Goal: Navigation & Orientation: Understand site structure

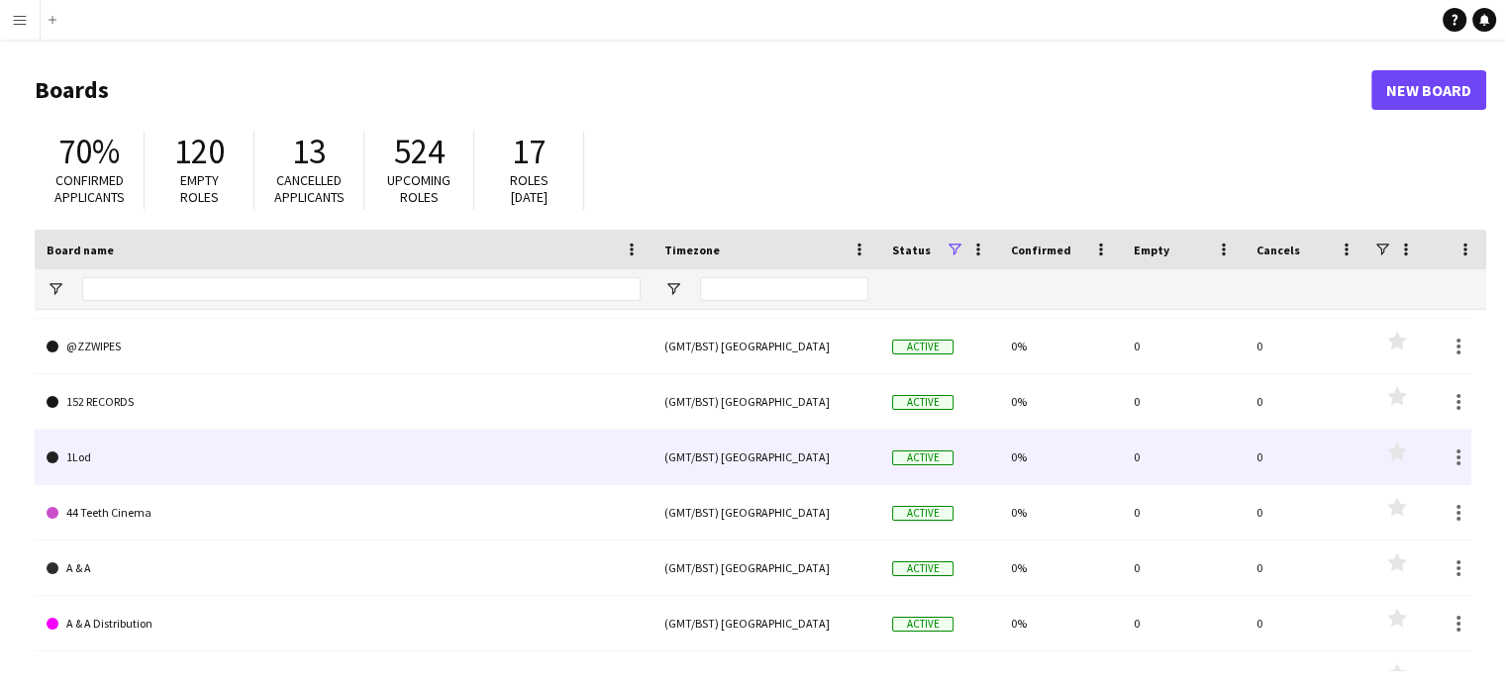
scroll to position [198, 0]
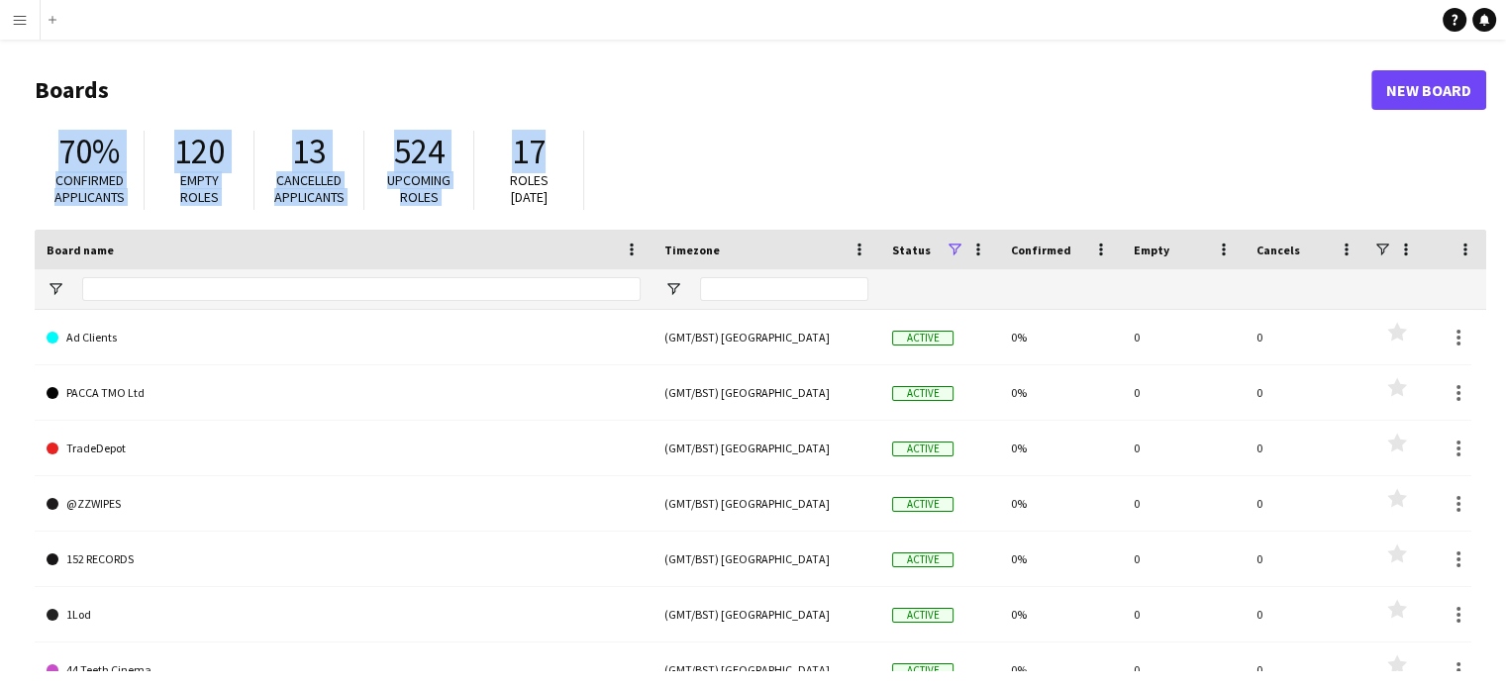
drag, startPoint x: 613, startPoint y: 153, endPoint x: 36, endPoint y: 149, distance: 577.3
click at [36, 149] on div "70% Confirmed applicants 120 Empty roles 13 Cancelled applicants 524 Upcoming r…" at bounding box center [761, 175] width 1452 height 109
click at [618, 141] on div "70% Confirmed applicants 120 Empty roles 13 Cancelled applicants 524 Upcoming r…" at bounding box center [761, 175] width 1452 height 109
drag, startPoint x: 668, startPoint y: 143, endPoint x: 41, endPoint y: 84, distance: 630.5
click at [9, 113] on main "Boards New Board 70% Confirmed applicants 120 Empty roles 13 Cancelled applican…" at bounding box center [753, 397] width 1506 height 715
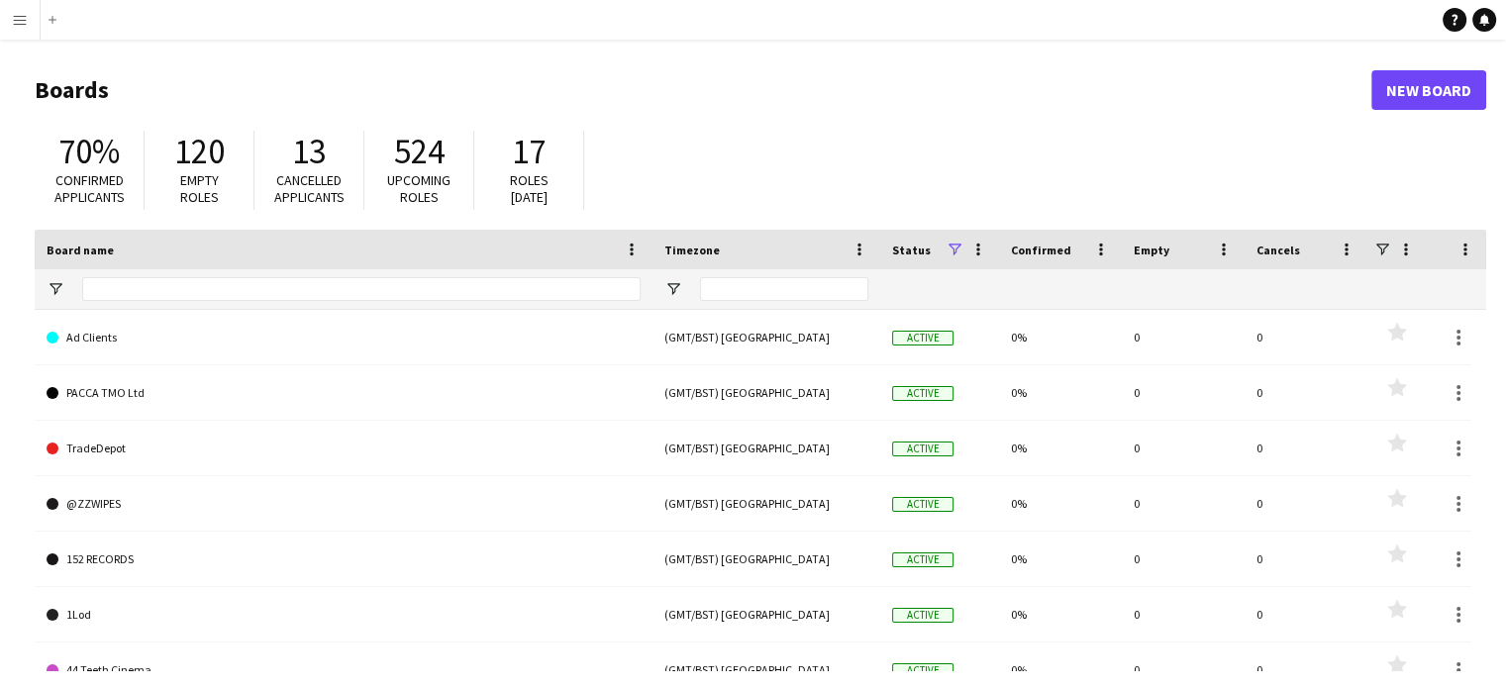
click at [686, 182] on div "70% Confirmed applicants 120 Empty roles 13 Cancelled applicants 524 Upcoming r…" at bounding box center [761, 175] width 1452 height 109
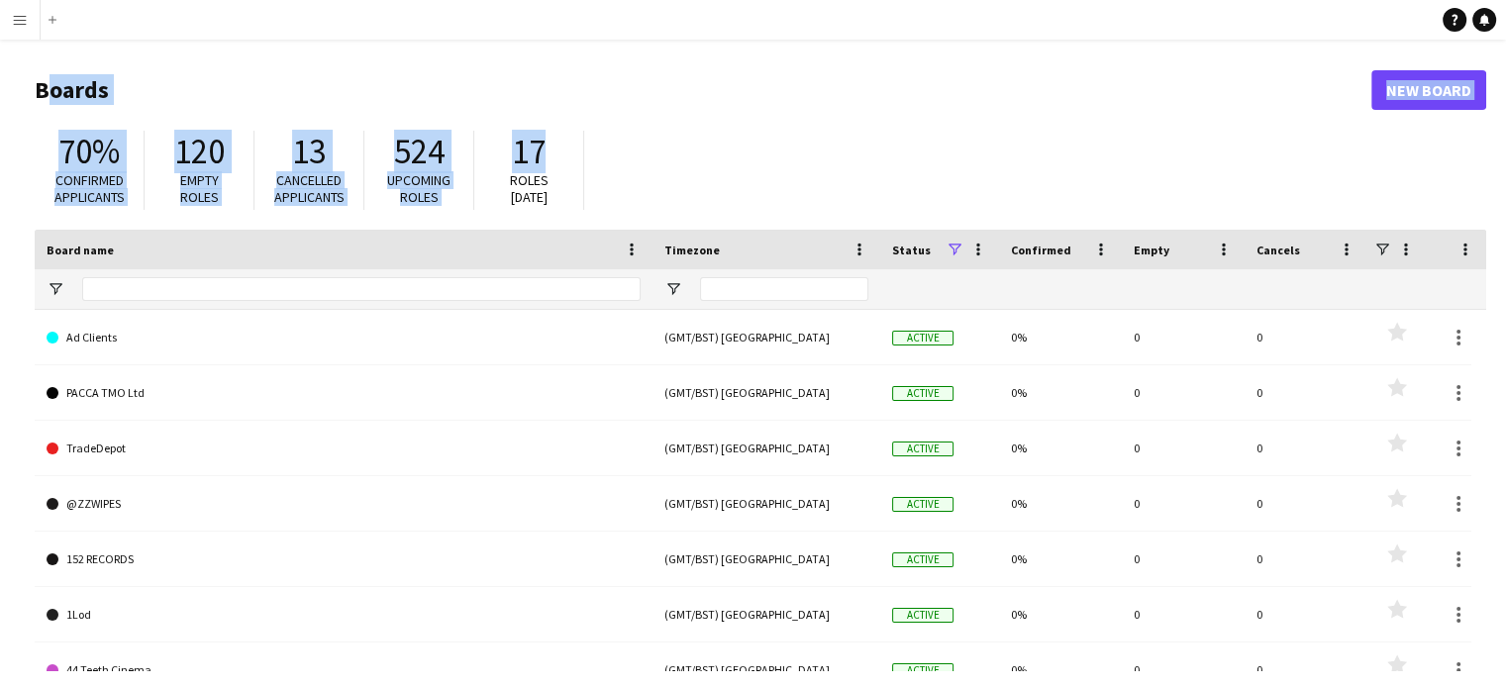
drag, startPoint x: 788, startPoint y: 151, endPoint x: 0, endPoint y: 119, distance: 788.8
click at [0, 119] on main "Boards New Board 70% Confirmed applicants 120 Empty roles 13 Cancelled applican…" at bounding box center [753, 397] width 1506 height 715
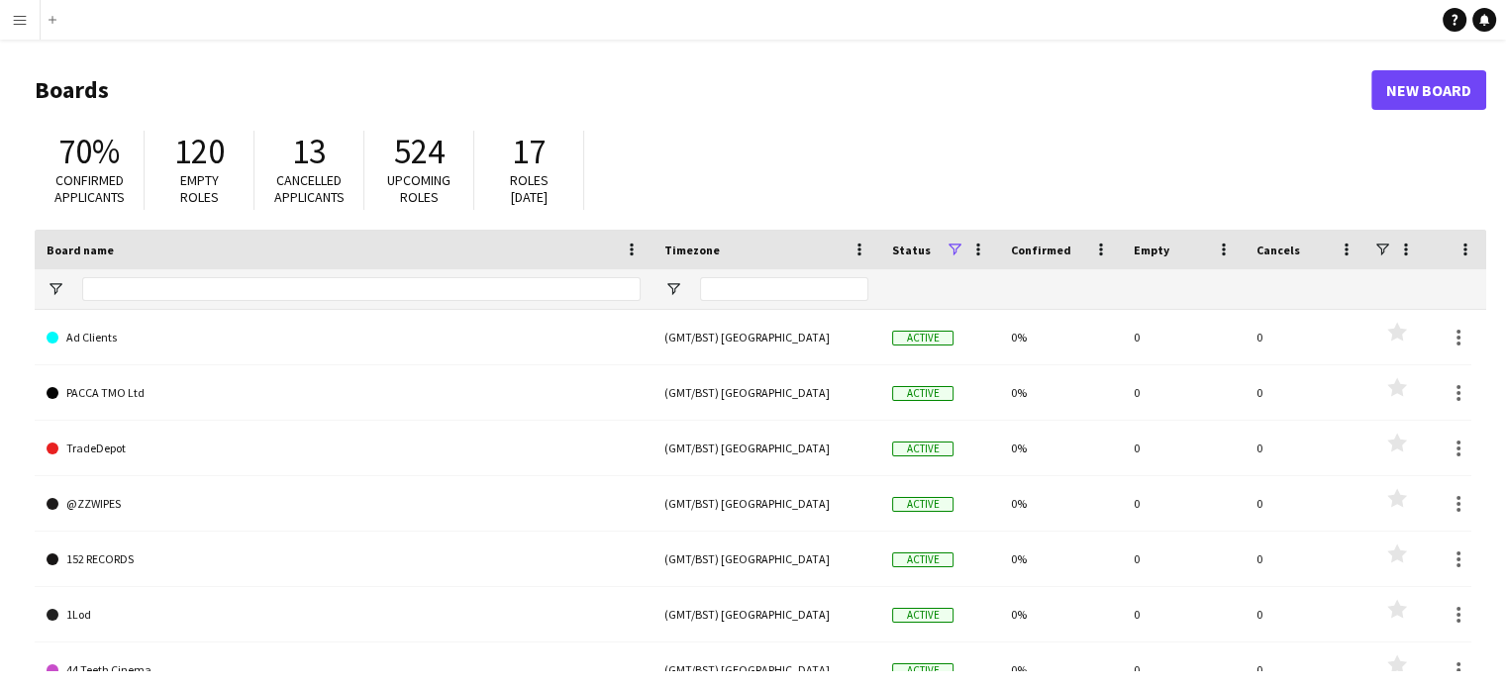
drag, startPoint x: 626, startPoint y: 202, endPoint x: 625, endPoint y: 184, distance: 17.9
click at [626, 202] on div "70% Confirmed applicants 120 Empty roles 13 Cancelled applicants 524 Upcoming r…" at bounding box center [761, 175] width 1452 height 109
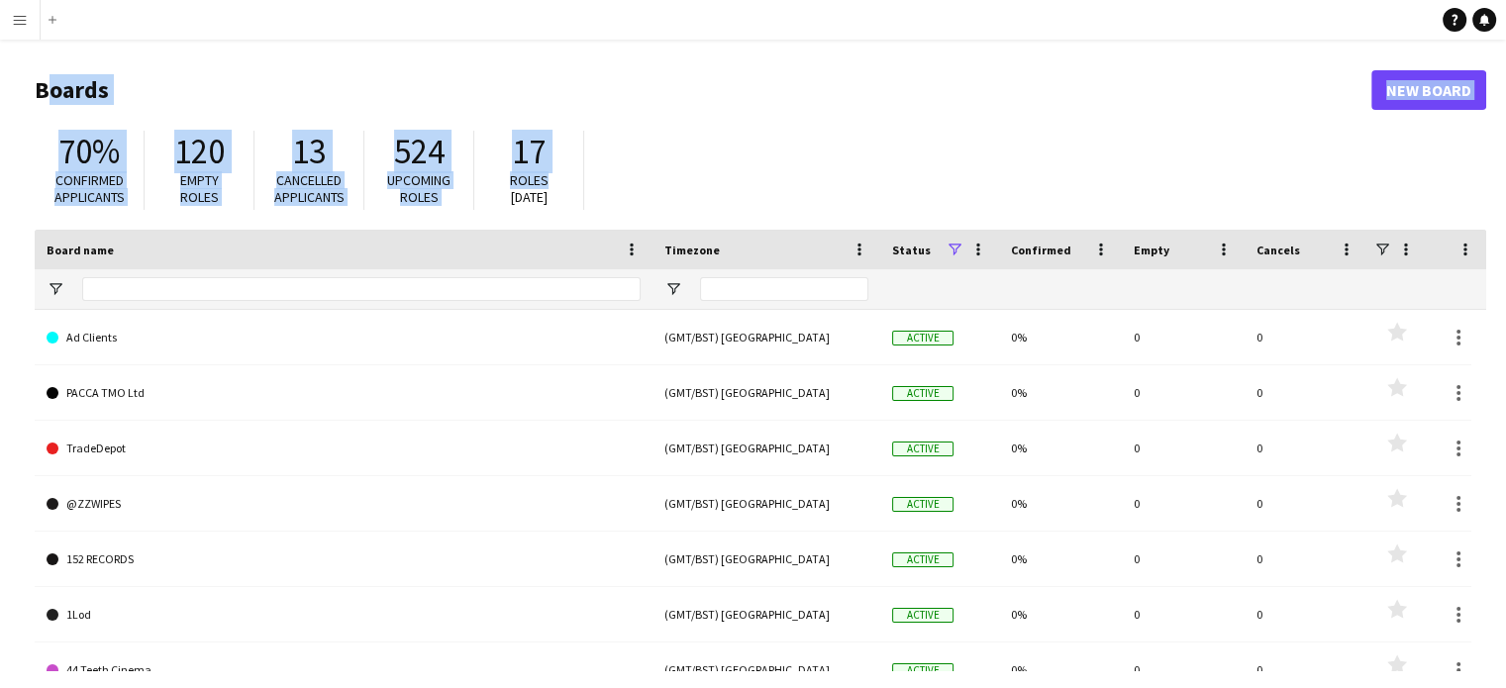
drag, startPoint x: 625, startPoint y: 177, endPoint x: 4, endPoint y: 54, distance: 632.8
click at [0, 62] on main "Boards New Board 70% Confirmed applicants 120 Empty roles 13 Cancelled applican…" at bounding box center [753, 397] width 1506 height 715
click at [605, 139] on div "70% Confirmed applicants 120 Empty roles 13 Cancelled applicants 524 Upcoming r…" at bounding box center [761, 175] width 1452 height 109
drag, startPoint x: 647, startPoint y: 151, endPoint x: 26, endPoint y: 90, distance: 623.8
click at [26, 90] on main "Boards New Board 70% Confirmed applicants 120 Empty roles 13 Cancelled applican…" at bounding box center [753, 397] width 1506 height 715
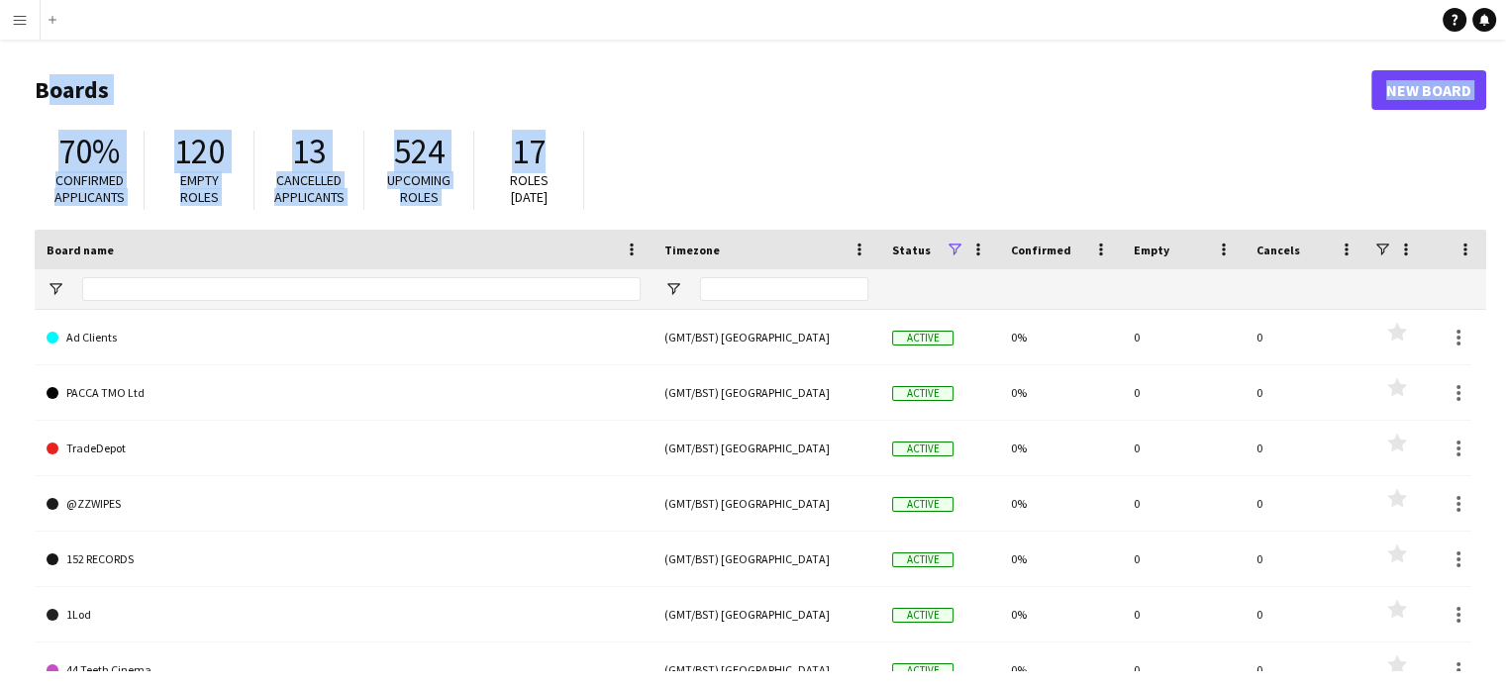
click at [662, 112] on header "Boards New Board" at bounding box center [761, 89] width 1452 height 61
drag, startPoint x: 0, startPoint y: 66, endPoint x: 0, endPoint y: 55, distance: 10.9
click at [0, 55] on main "Boards New Board 70% Confirmed applicants 120 Empty roles 13 Cancelled applican…" at bounding box center [753, 397] width 1506 height 715
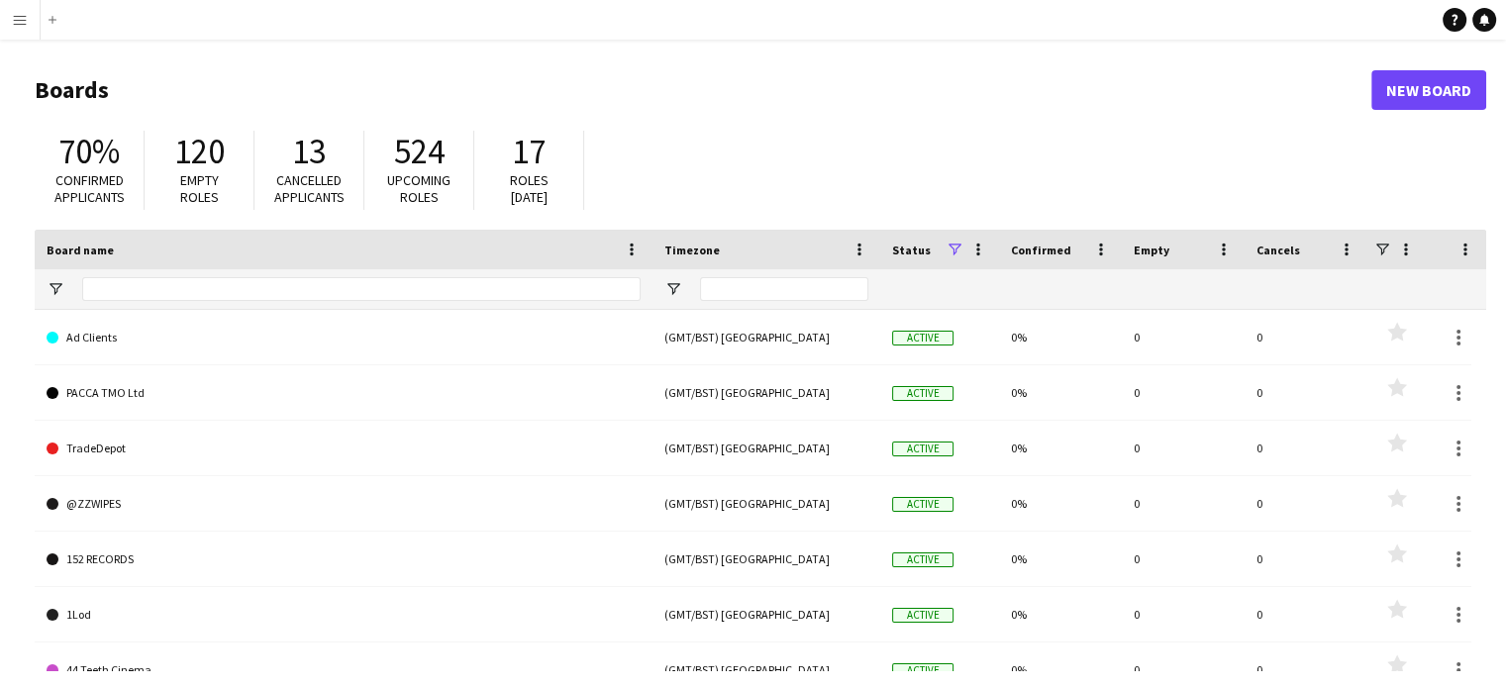
click at [556, 189] on div "Roles [DATE]" at bounding box center [528, 189] width 69 height 34
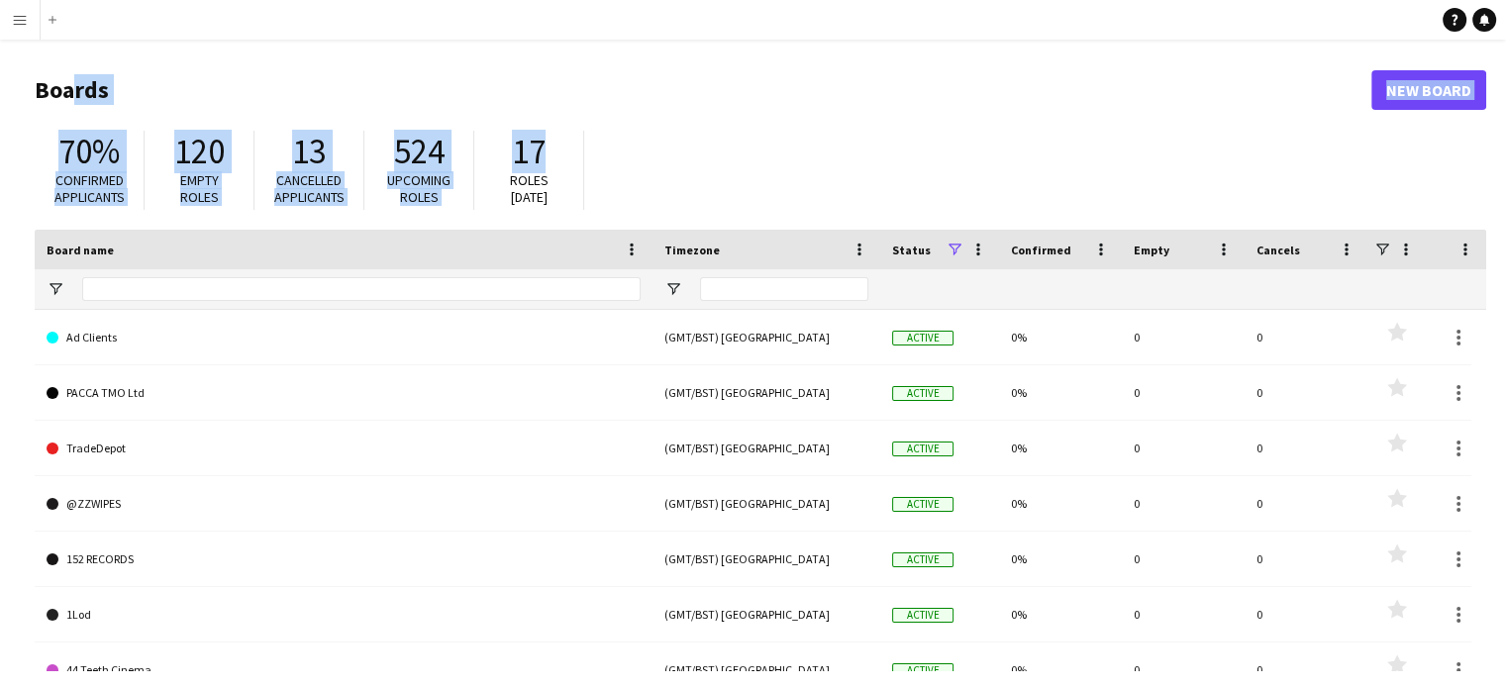
drag, startPoint x: 695, startPoint y: 163, endPoint x: 56, endPoint y: 73, distance: 645.0
click at [56, 73] on main "Boards New Board 70% Confirmed applicants 120 Empty roles 13 Cancelled applican…" at bounding box center [753, 397] width 1506 height 715
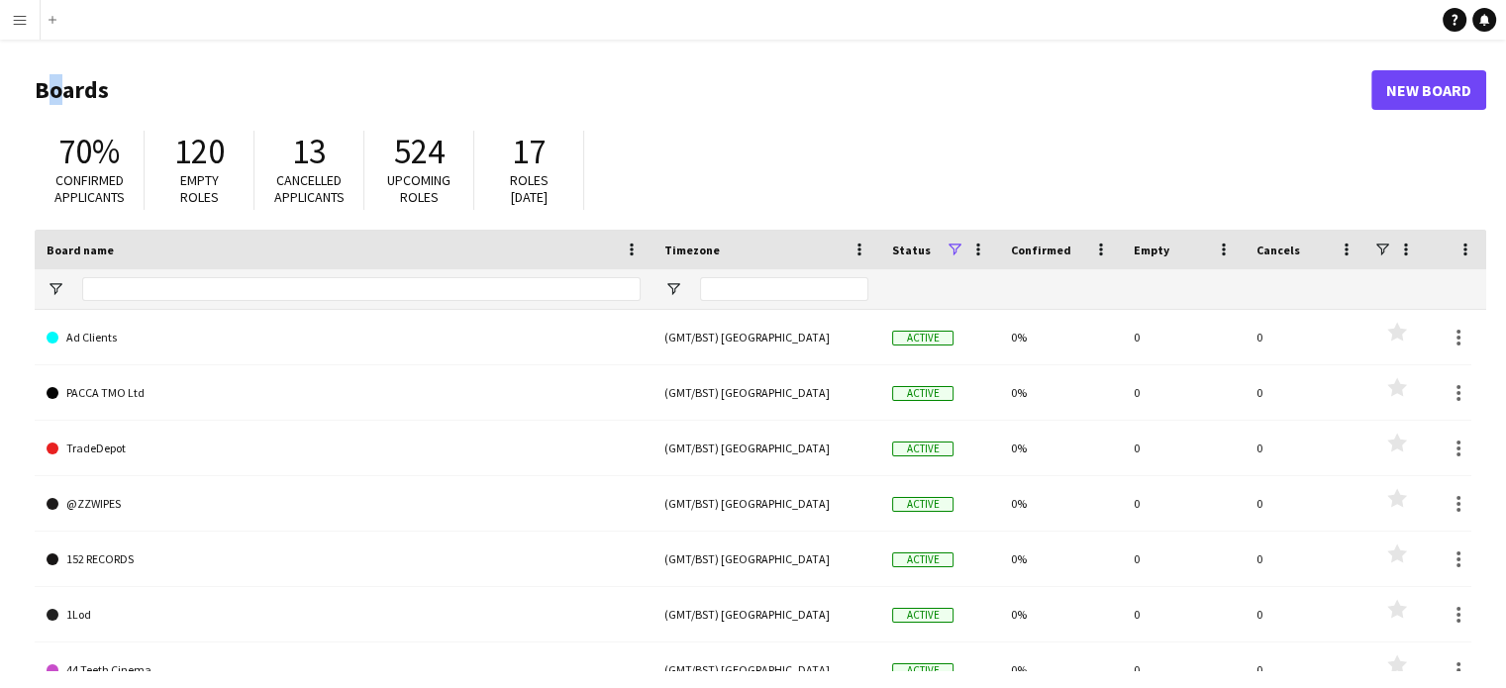
click at [33, 80] on main "Boards New Board 70% Confirmed applicants 120 Empty roles 13 Cancelled applican…" at bounding box center [753, 397] width 1506 height 715
click at [23, 85] on main "Boards New Board 70% Confirmed applicants 120 Empty roles 13 Cancelled applican…" at bounding box center [753, 397] width 1506 height 715
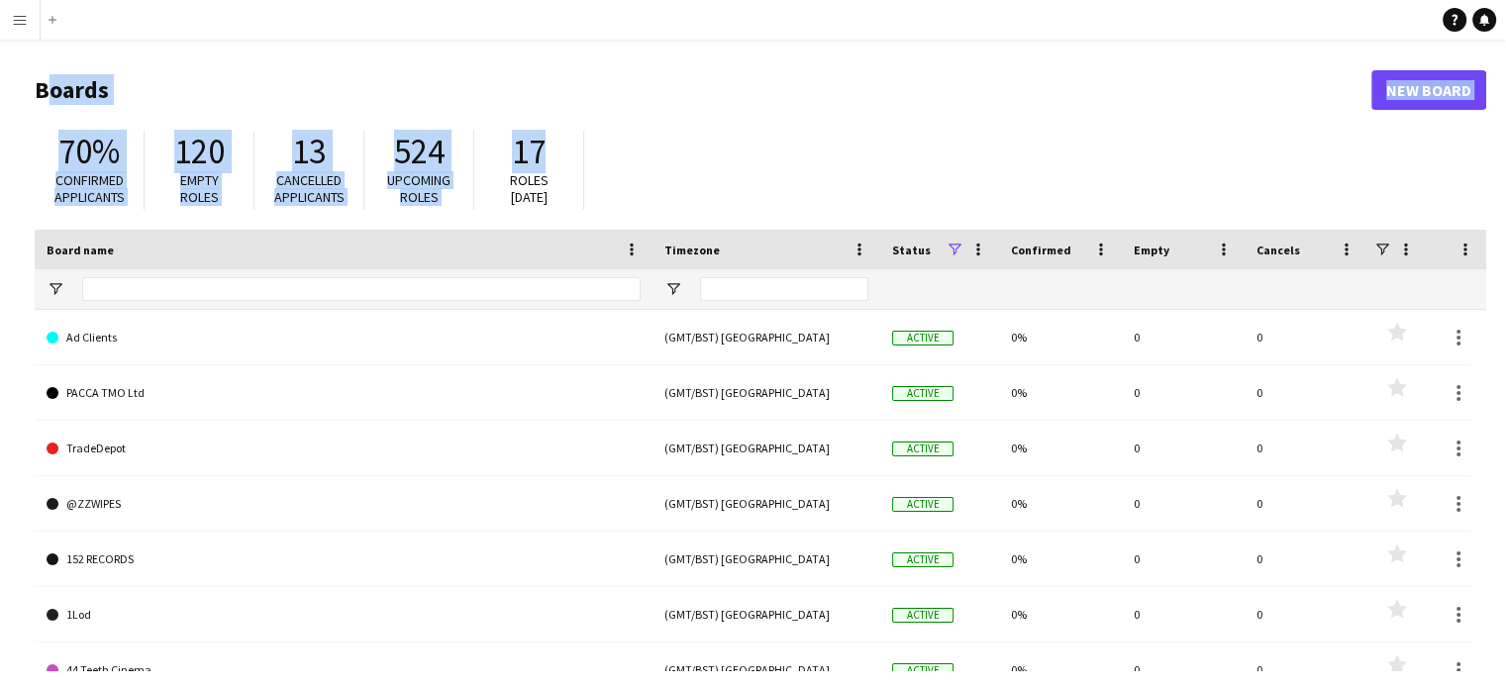
drag, startPoint x: 36, startPoint y: 90, endPoint x: 709, endPoint y: 138, distance: 675.0
click at [709, 138] on main "Boards New Board 70% Confirmed applicants 120 Empty roles 13 Cancelled applican…" at bounding box center [753, 397] width 1506 height 715
click at [671, 139] on div "70% Confirmed applicants 120 Empty roles 13 Cancelled applicants 524 Upcoming r…" at bounding box center [761, 175] width 1452 height 109
drag, startPoint x: 674, startPoint y: 153, endPoint x: 0, endPoint y: 80, distance: 678.3
click at [0, 80] on main "Boards New Board 70% Confirmed applicants 120 Empty roles 13 Cancelled applican…" at bounding box center [753, 397] width 1506 height 715
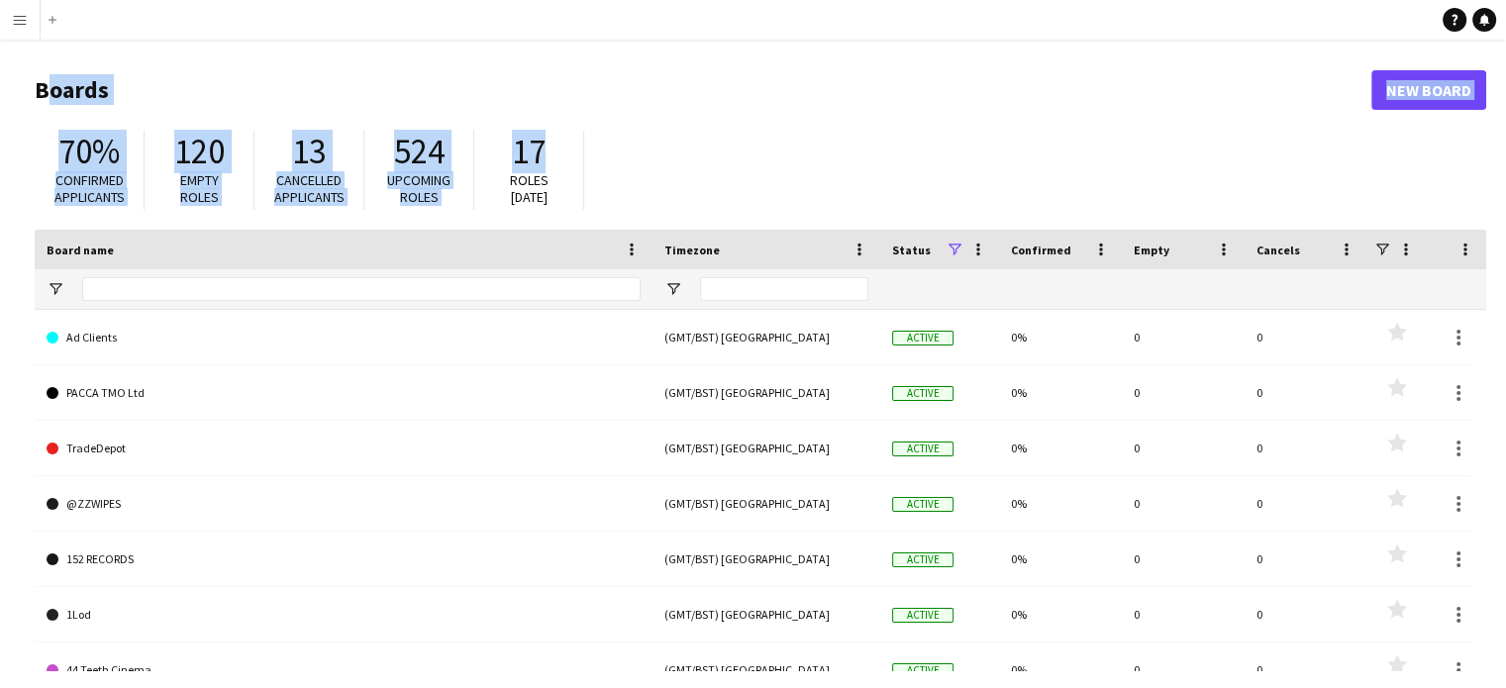
click at [639, 150] on div "70% Confirmed applicants 120 Empty roles 13 Cancelled applicants 524 Upcoming r…" at bounding box center [761, 175] width 1452 height 109
drag, startPoint x: 368, startPoint y: 107, endPoint x: 2, endPoint y: 78, distance: 367.5
click at [2, 78] on main "Boards New Board 70% Confirmed applicants 120 Empty roles 13 Cancelled applican…" at bounding box center [753, 397] width 1506 height 715
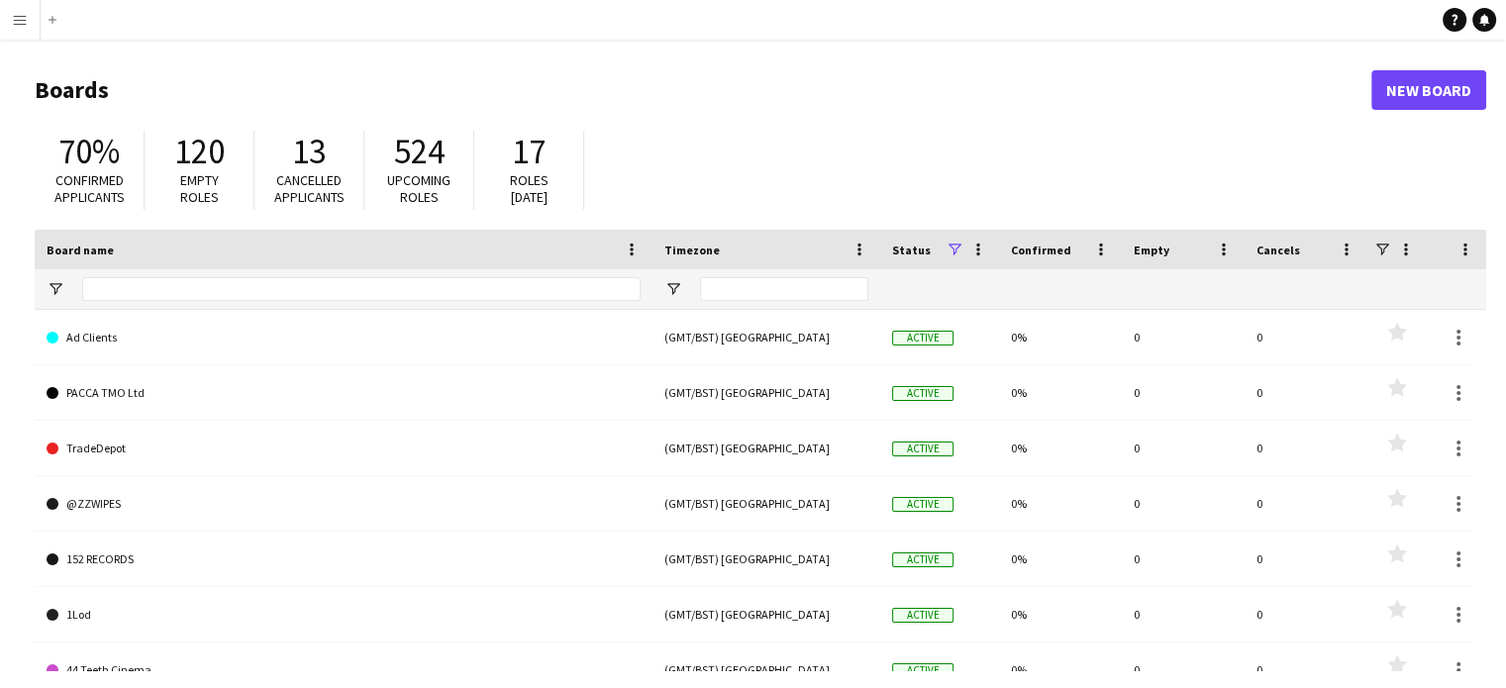
click at [828, 174] on div "70% Confirmed applicants 120 Empty roles 13 Cancelled applicants 524 Upcoming r…" at bounding box center [761, 175] width 1452 height 109
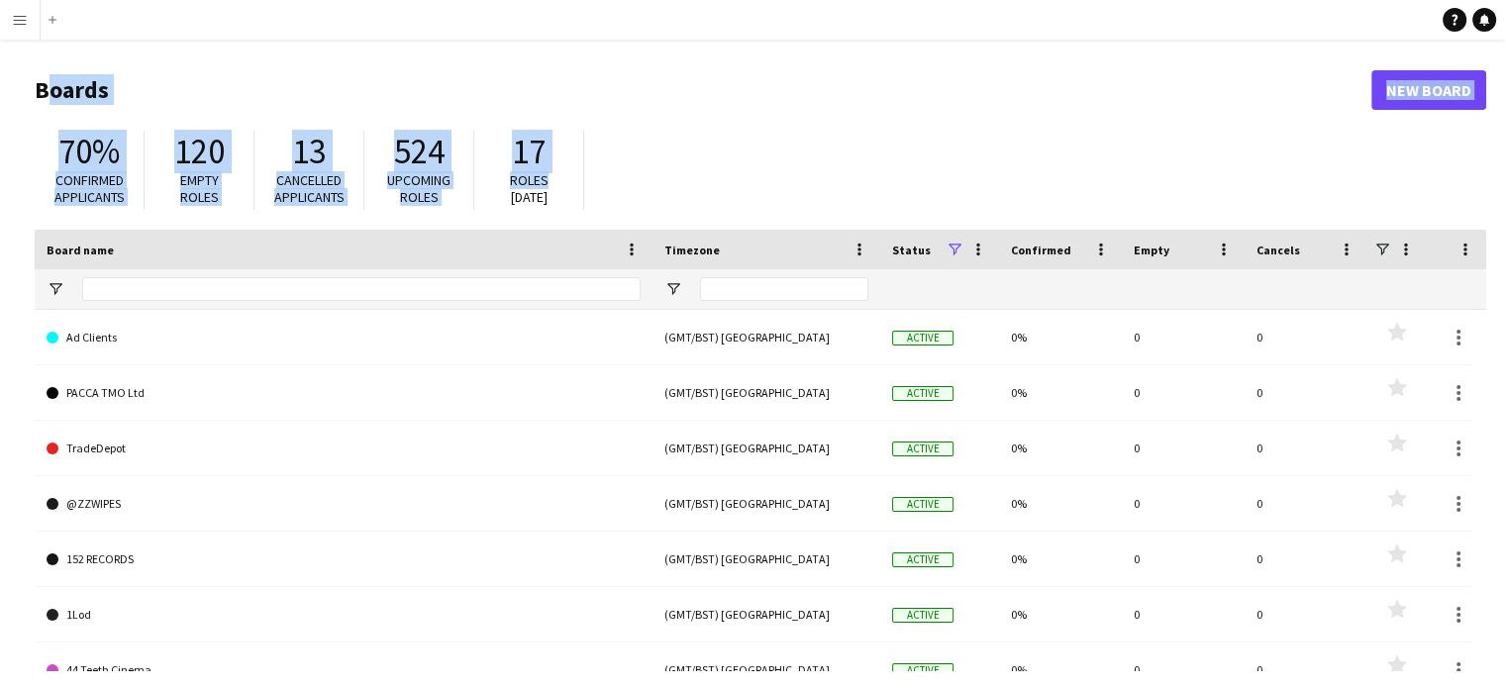
drag, startPoint x: 828, startPoint y: 174, endPoint x: 18, endPoint y: 66, distance: 817.1
click at [18, 66] on main "Boards New Board 70% Confirmed applicants 120 Empty roles 13 Cancelled applican…" at bounding box center [753, 397] width 1506 height 715
click at [655, 161] on div "70% Confirmed applicants 120 Empty roles 13 Cancelled applicants 524 Upcoming r…" at bounding box center [761, 175] width 1452 height 109
drag, startPoint x: 31, startPoint y: 81, endPoint x: 699, endPoint y: 223, distance: 683.2
click at [699, 223] on main "Boards New Board 70% Confirmed applicants 120 Empty roles 13 Cancelled applican…" at bounding box center [753, 397] width 1506 height 715
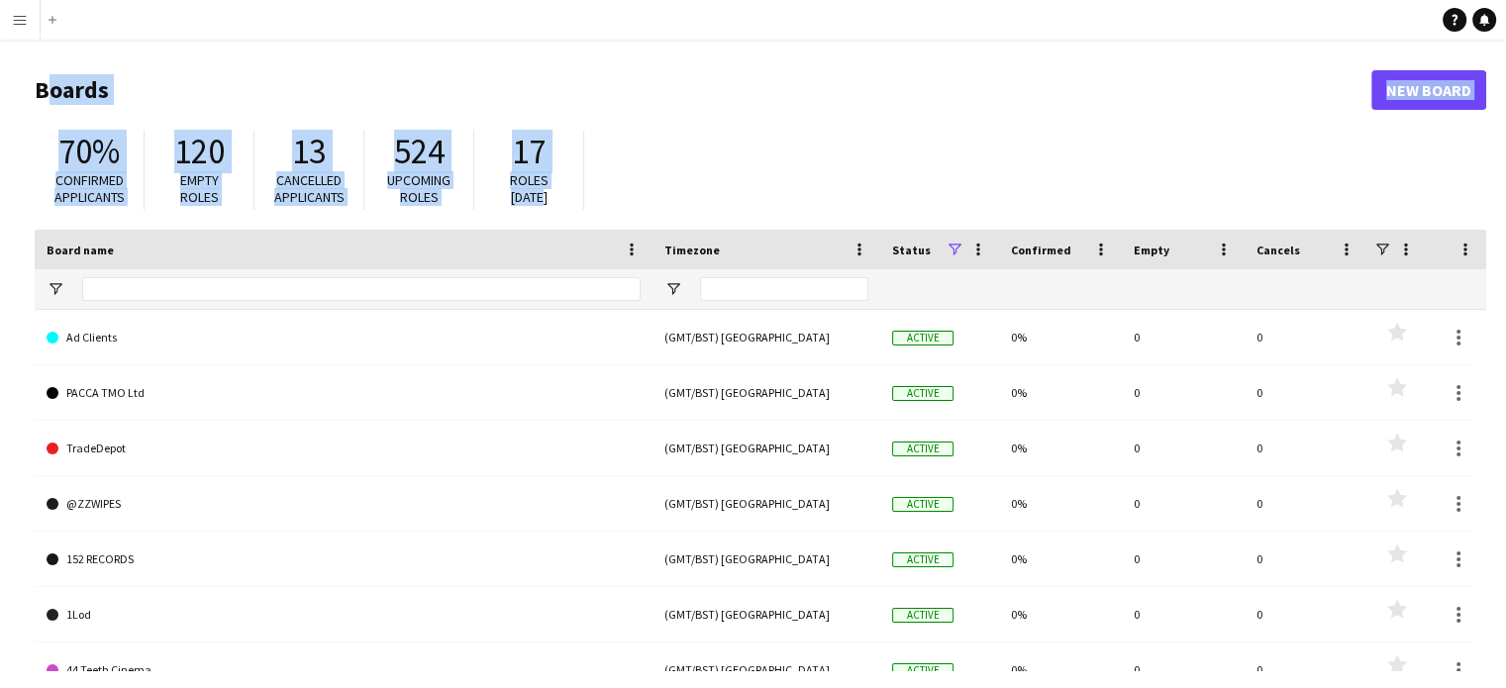
click at [136, 83] on h1 "Boards" at bounding box center [703, 90] width 1337 height 30
